Goal: Task Accomplishment & Management: Complete application form

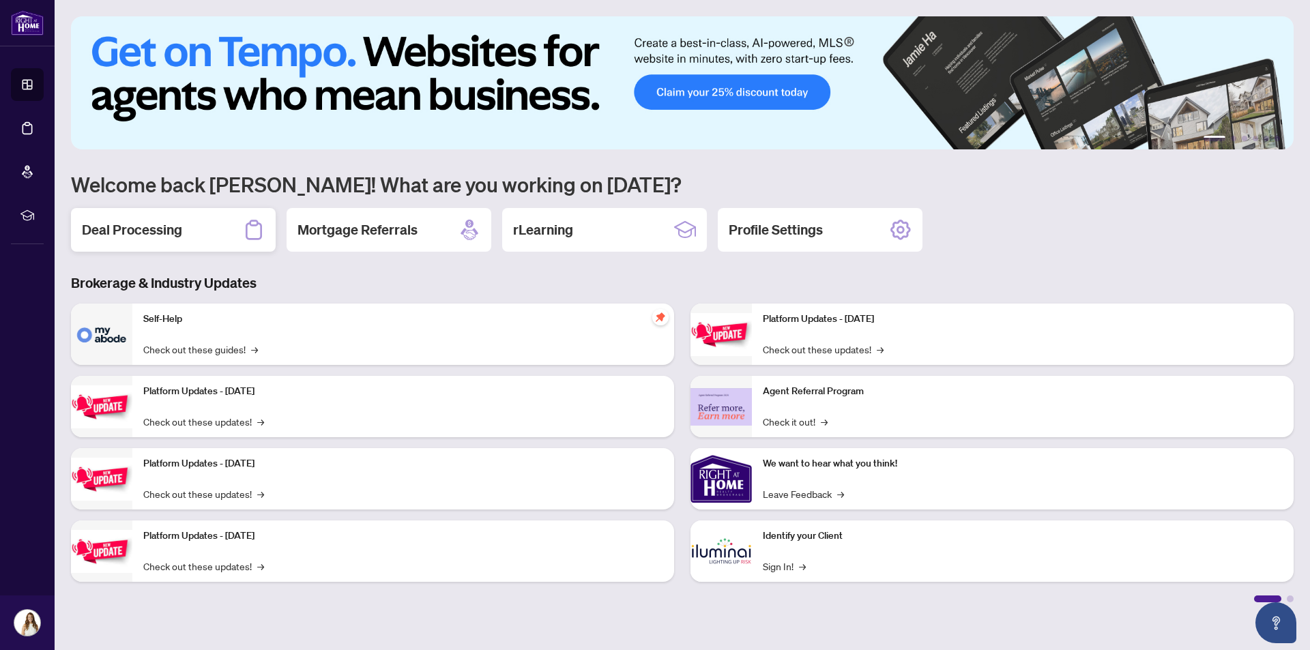
click at [205, 231] on div "Deal Processing" at bounding box center [173, 230] width 205 height 44
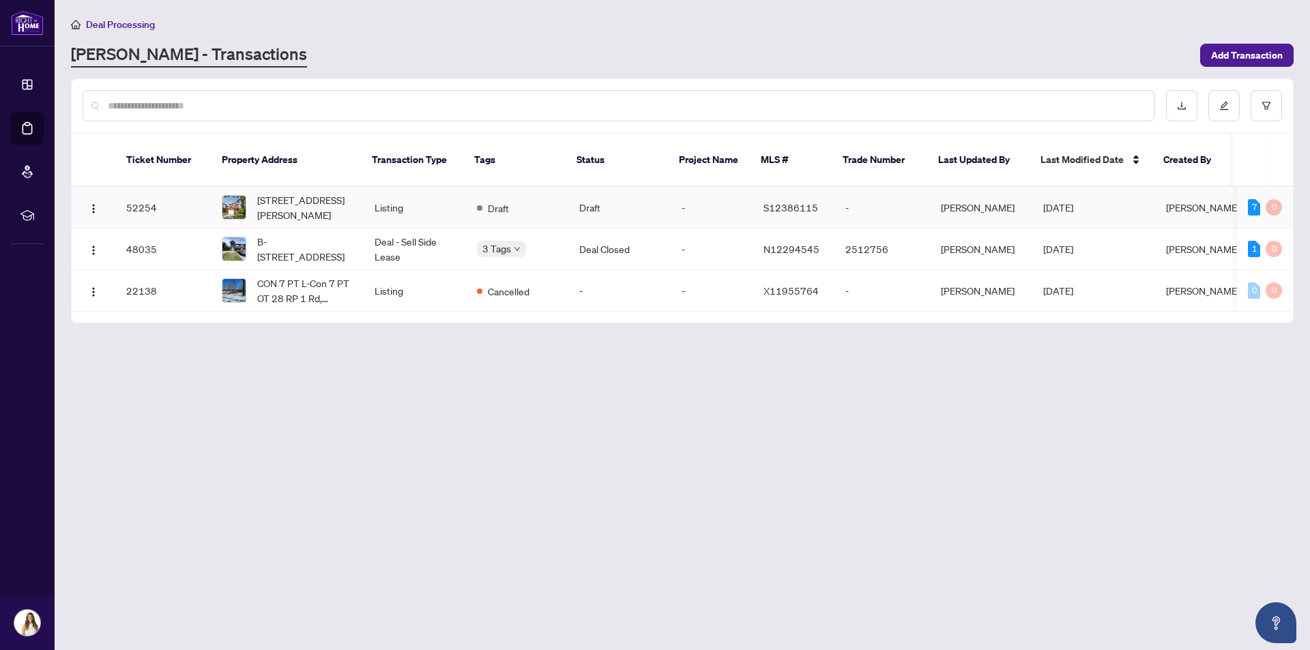
click at [291, 207] on td "[STREET_ADDRESS][PERSON_NAME]" at bounding box center [287, 208] width 153 height 42
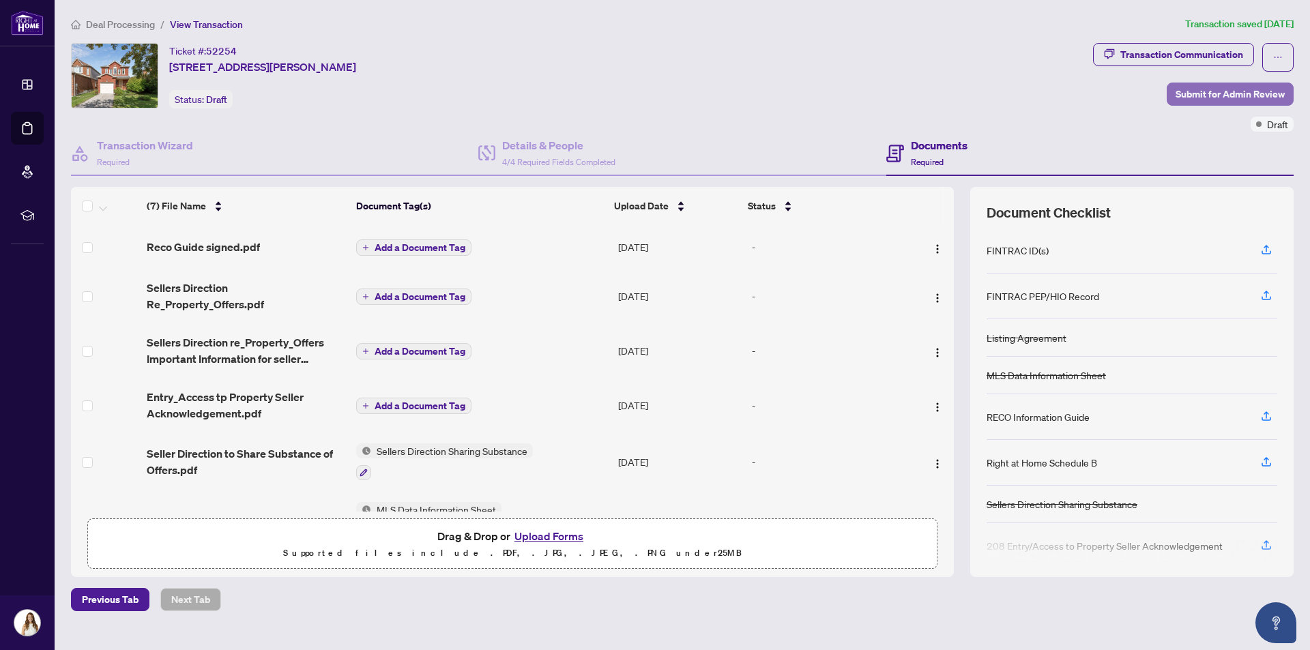
click at [1247, 91] on span "Submit for Admin Review" at bounding box center [1230, 94] width 109 height 22
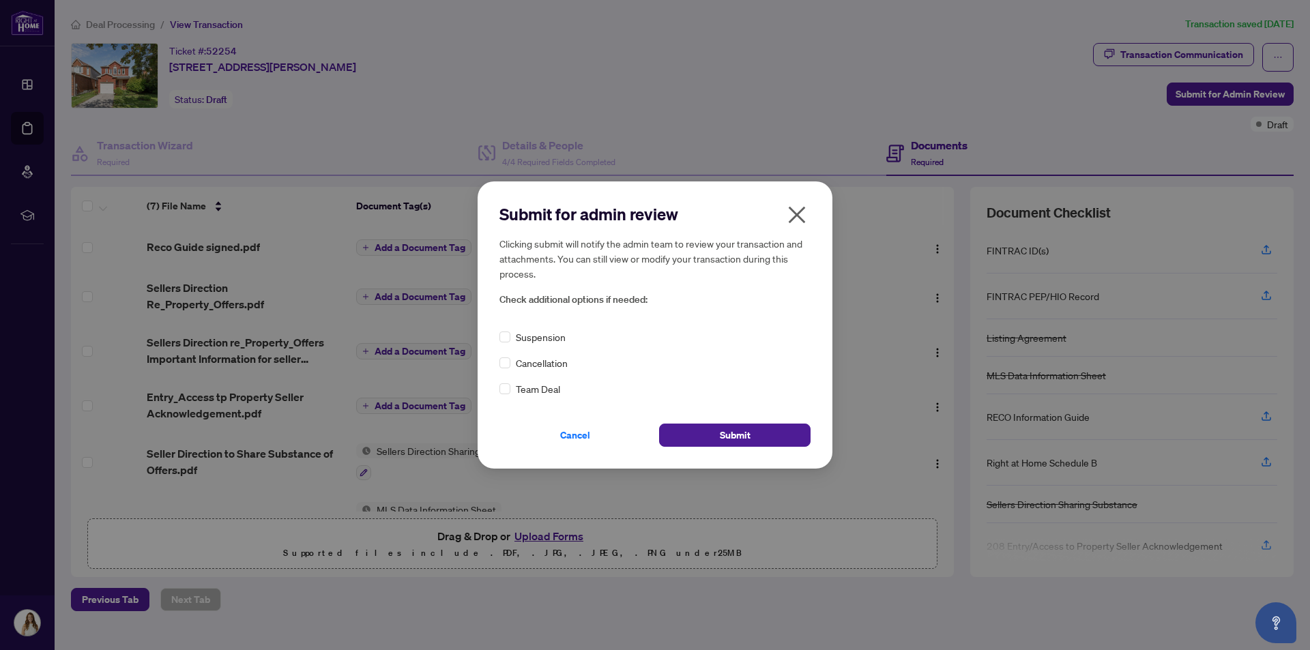
click at [798, 207] on icon "close" at bounding box center [797, 215] width 22 height 22
